Goal: Information Seeking & Learning: Learn about a topic

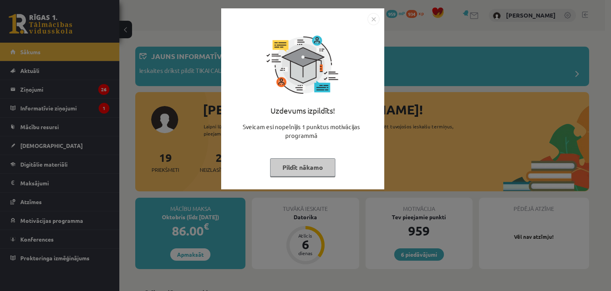
click at [373, 17] on img "Close" at bounding box center [374, 19] width 12 height 12
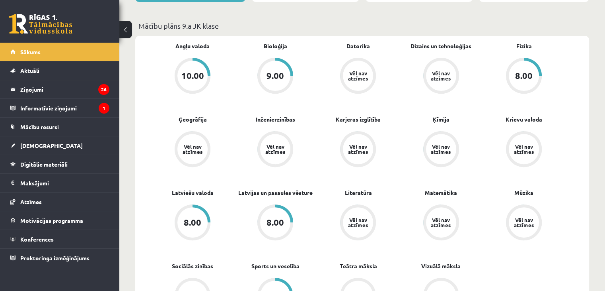
scroll to position [264, 0]
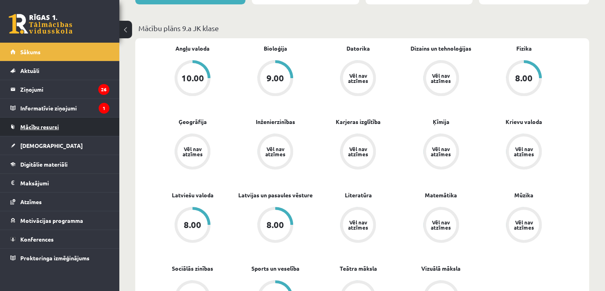
click at [101, 131] on link "Mācību resursi" at bounding box center [59, 126] width 99 height 18
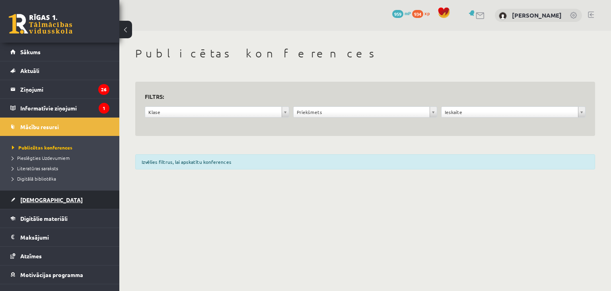
click at [41, 199] on span "[DEMOGRAPHIC_DATA]" at bounding box center [51, 199] width 62 height 7
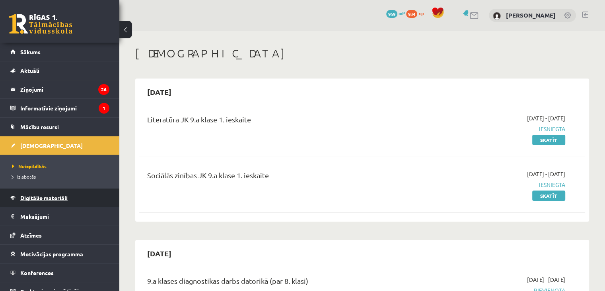
click at [45, 197] on span "Digitālie materiāli" at bounding box center [43, 197] width 47 height 7
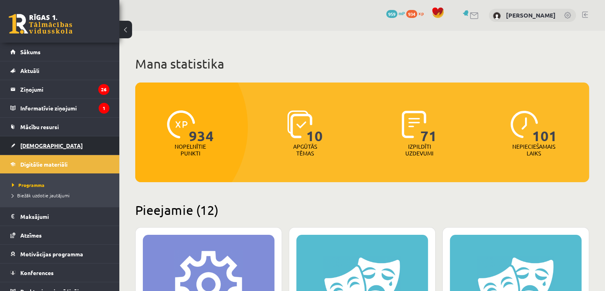
click at [33, 143] on span "[DEMOGRAPHIC_DATA]" at bounding box center [51, 145] width 62 height 7
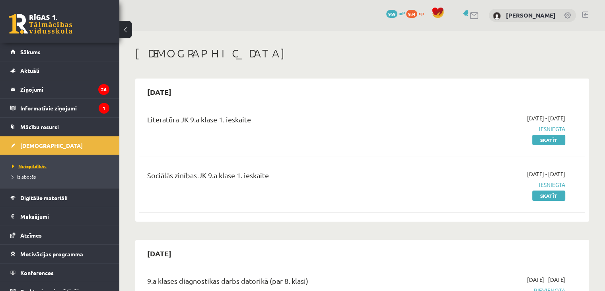
click at [34, 164] on span "Neizpildītās" at bounding box center [29, 166] width 35 height 6
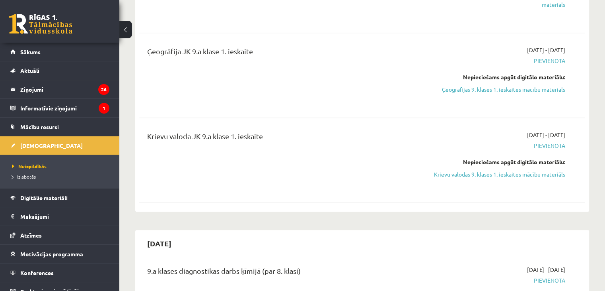
scroll to position [518, 0]
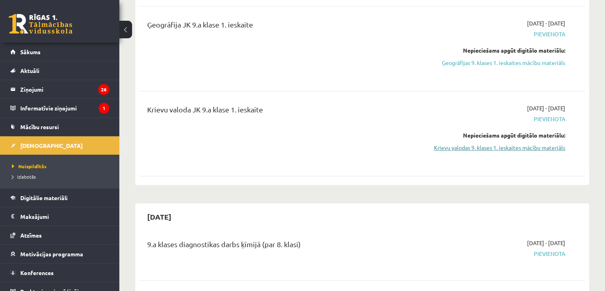
click at [503, 148] on link "Krievu valodas 9. klases 1. ieskaites mācību materiāls" at bounding box center [499, 147] width 131 height 8
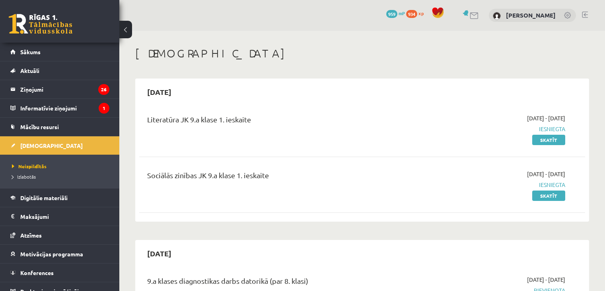
scroll to position [518, 0]
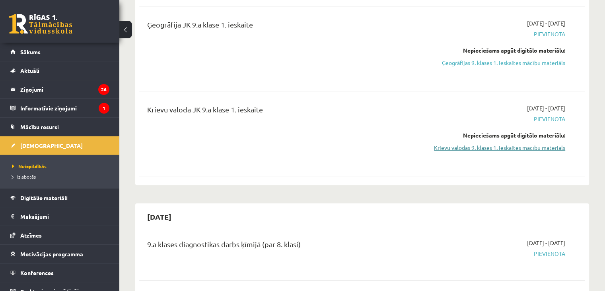
click at [511, 148] on link "Krievu valodas 9. klases 1. ieskaites mācību materiāls" at bounding box center [499, 147] width 131 height 8
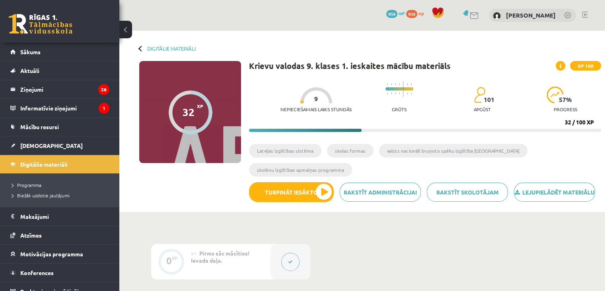
click at [586, 66] on span "XP 100" at bounding box center [585, 66] width 31 height 10
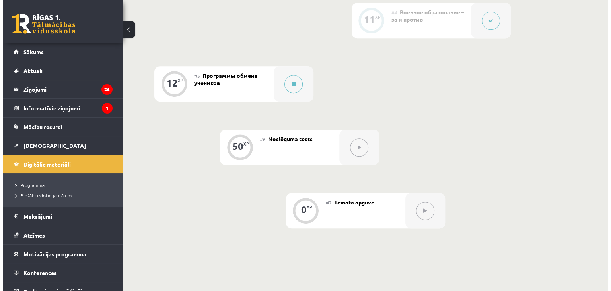
scroll to position [433, 0]
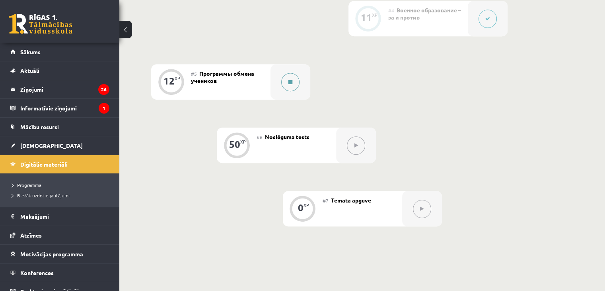
click at [290, 91] on button at bounding box center [290, 82] width 18 height 18
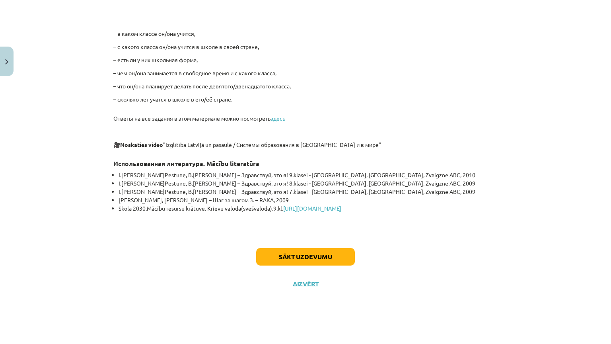
scroll to position [2087, 0]
